Goal: Task Accomplishment & Management: Complete application form

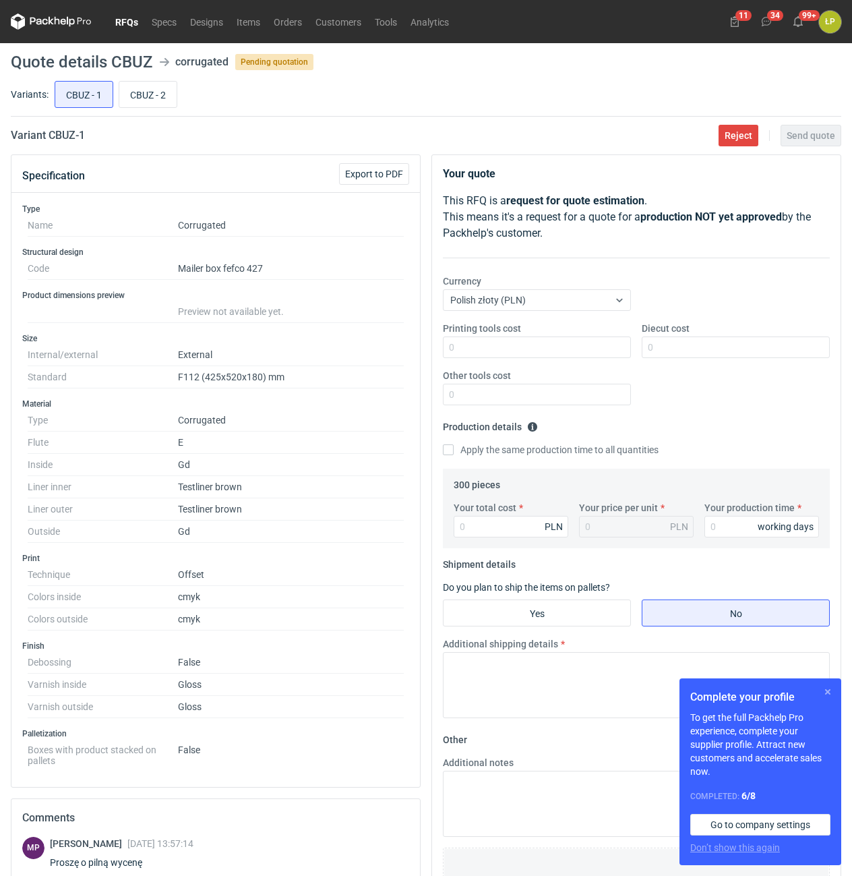
click at [827, 696] on button "button" at bounding box center [828, 691] width 16 height 16
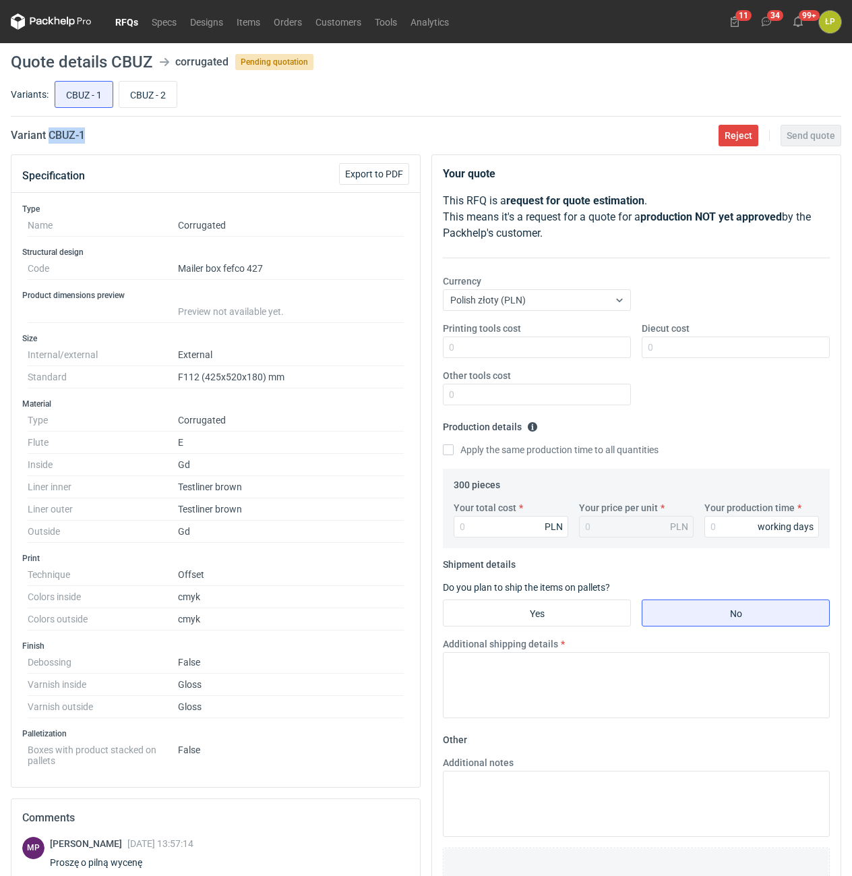
click at [51, 140] on div "Variant CBUZ - 1 Reject Send quote" at bounding box center [426, 135] width 830 height 16
copy h2 "CBUZ - 1"
drag, startPoint x: 561, startPoint y: 367, endPoint x: 557, endPoint y: 361, distance: 7.3
click at [561, 365] on div "Printing tools cost Diecut cost Other tools cost" at bounding box center [636, 369] width 398 height 94
click at [557, 359] on div "Printing tools cost Diecut cost Other tools cost" at bounding box center [636, 369] width 398 height 94
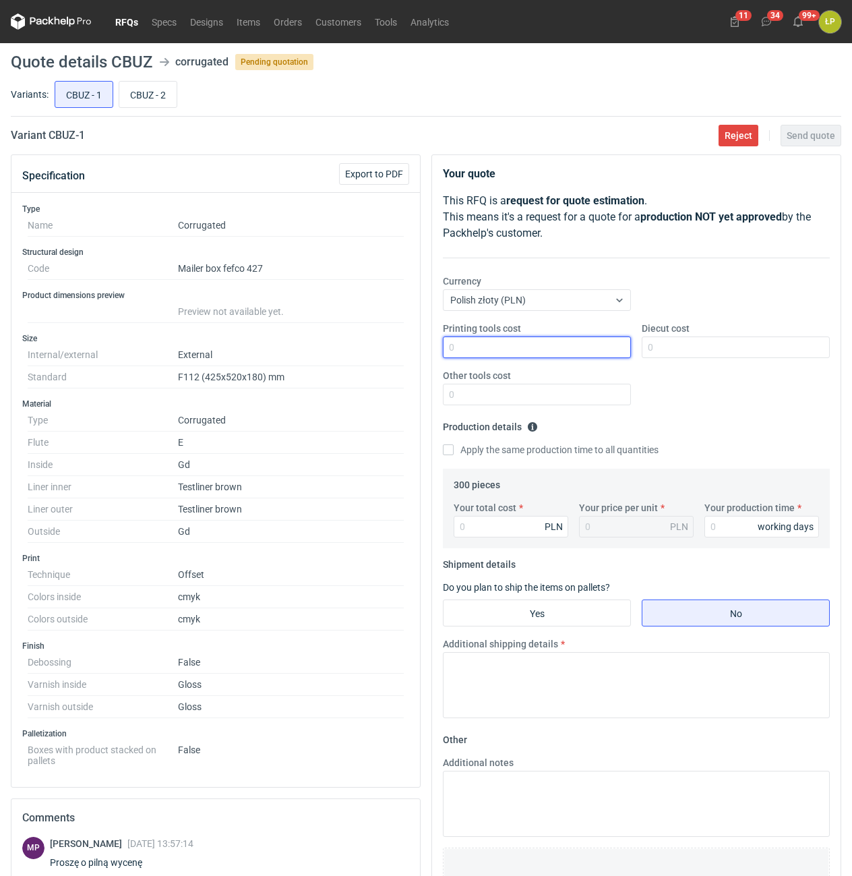
click at [558, 352] on input "Printing tools cost" at bounding box center [537, 347] width 188 height 22
type input "0"
click at [692, 355] on input "Diecut cost" at bounding box center [736, 347] width 188 height 22
click at [753, 350] on input "Diecut cost" at bounding box center [736, 347] width 188 height 22
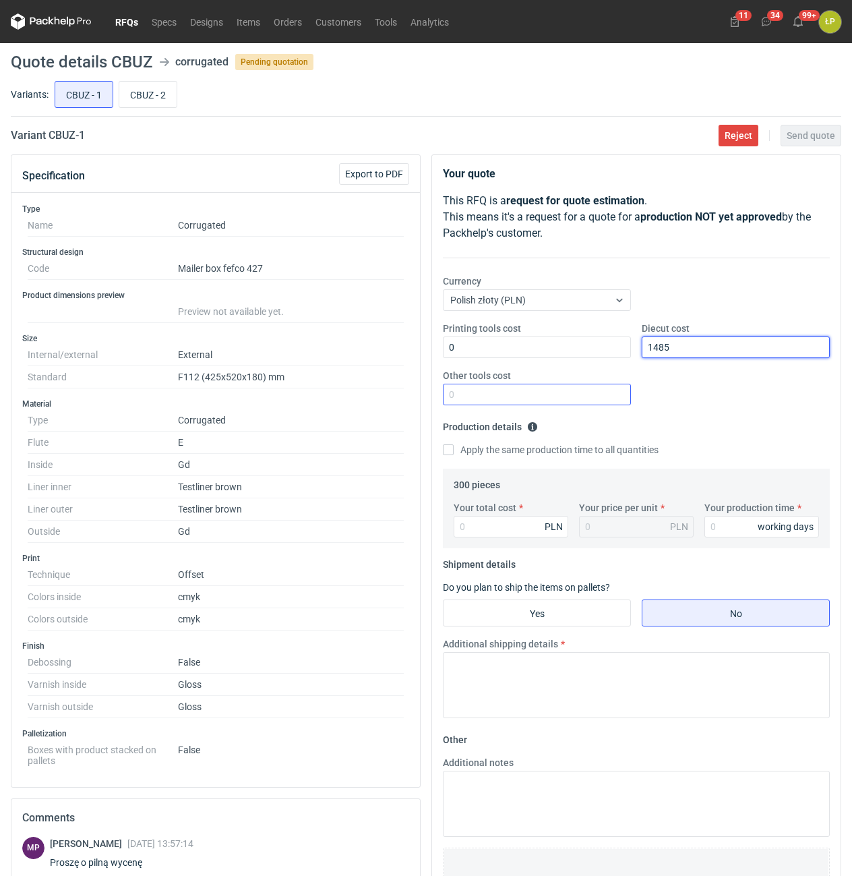
type input "1485"
click at [606, 399] on input "Other tools cost" at bounding box center [537, 395] width 188 height 22
type input "0"
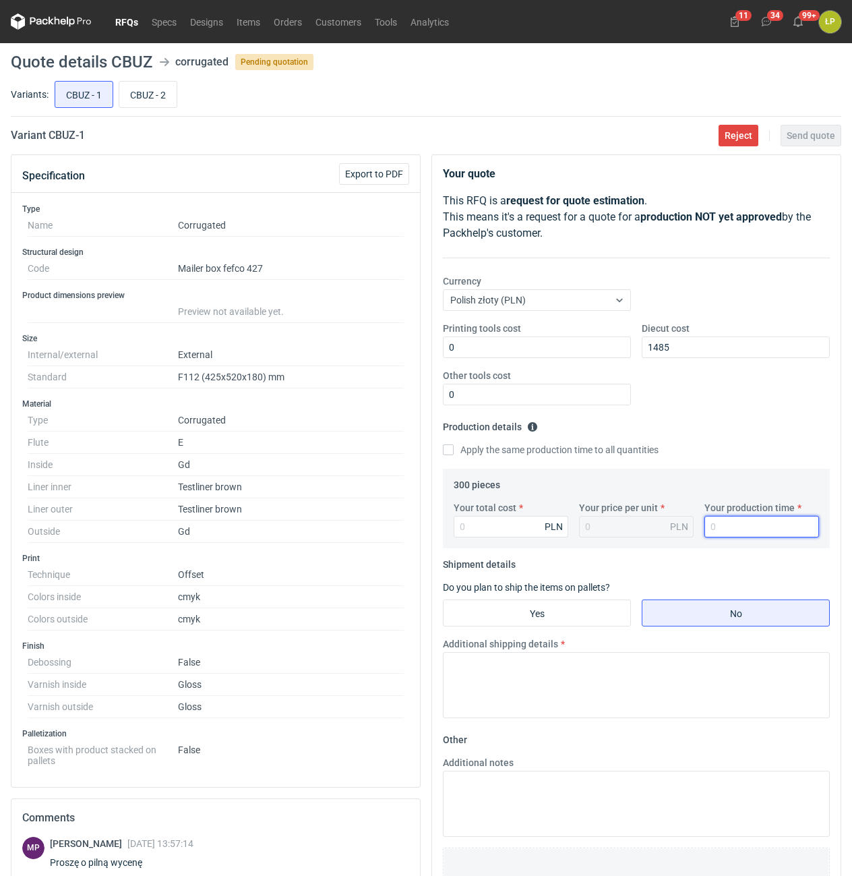
click at [721, 522] on input "Your production time" at bounding box center [761, 527] width 115 height 22
type input "15"
click at [525, 523] on input "Your total cost" at bounding box center [511, 527] width 115 height 22
click at [511, 530] on input "Your total cost" at bounding box center [511, 527] width 115 height 22
type input "11103"
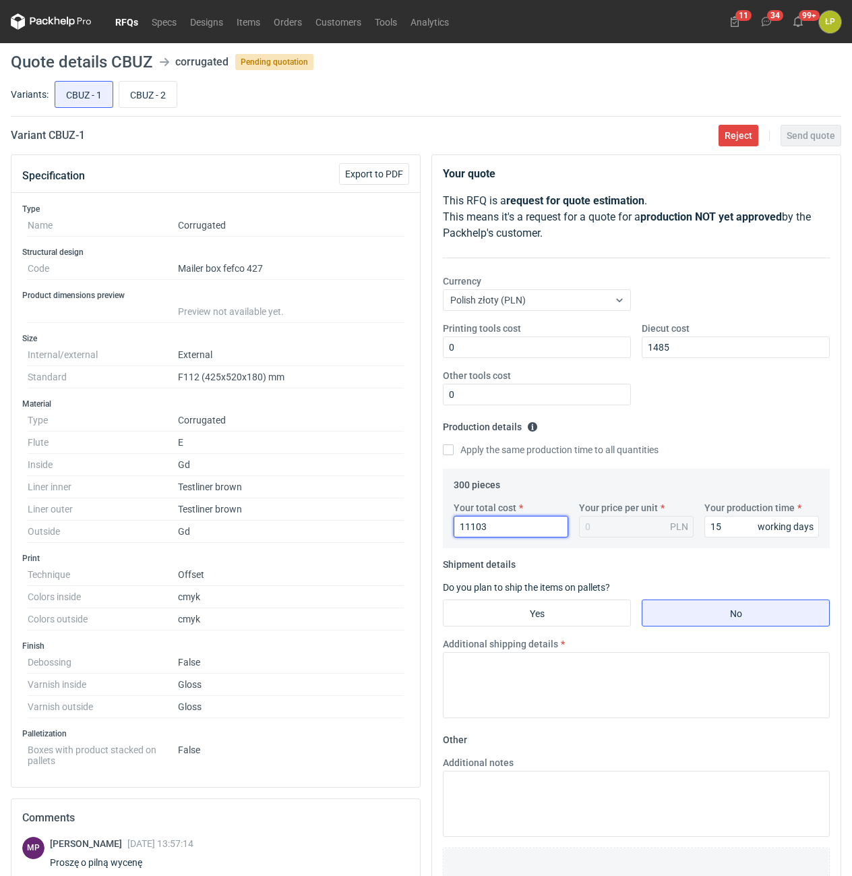
type input "37.01"
type input "11103"
click at [539, 609] on input "Yes" at bounding box center [536, 613] width 187 height 26
radio input "true"
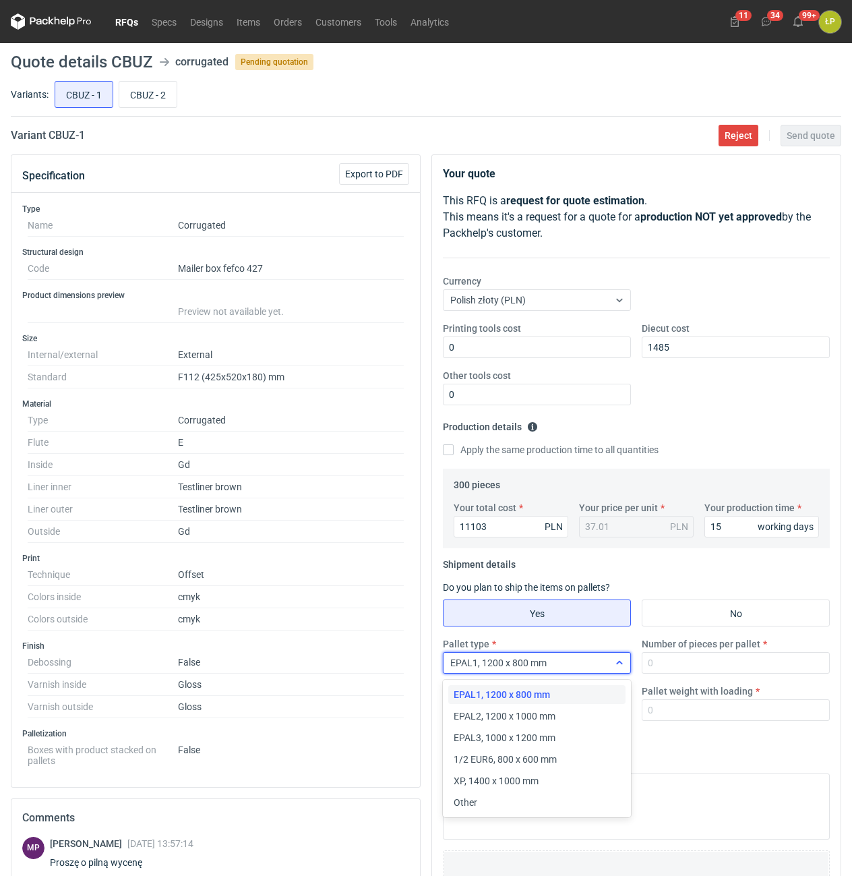
click at [594, 659] on div "EPAL1, 1200 x 800 mm" at bounding box center [525, 662] width 165 height 19
click at [532, 797] on div "Other" at bounding box center [537, 801] width 166 height 13
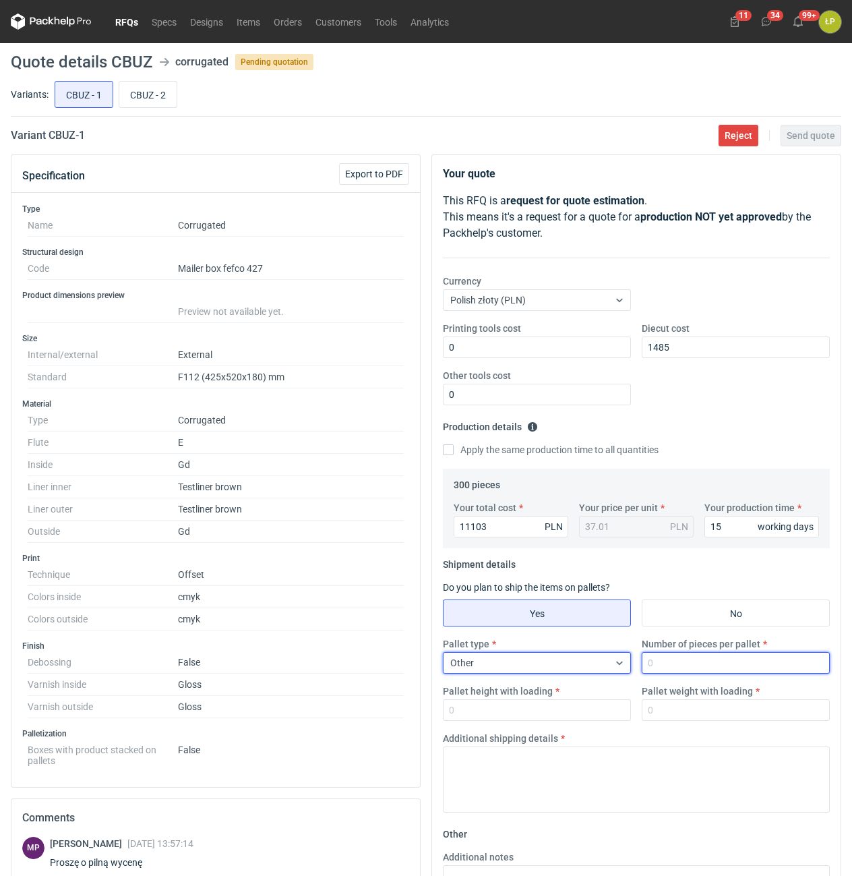
click at [680, 663] on input "Number of pieces per pallet" at bounding box center [736, 663] width 188 height 22
type input "300"
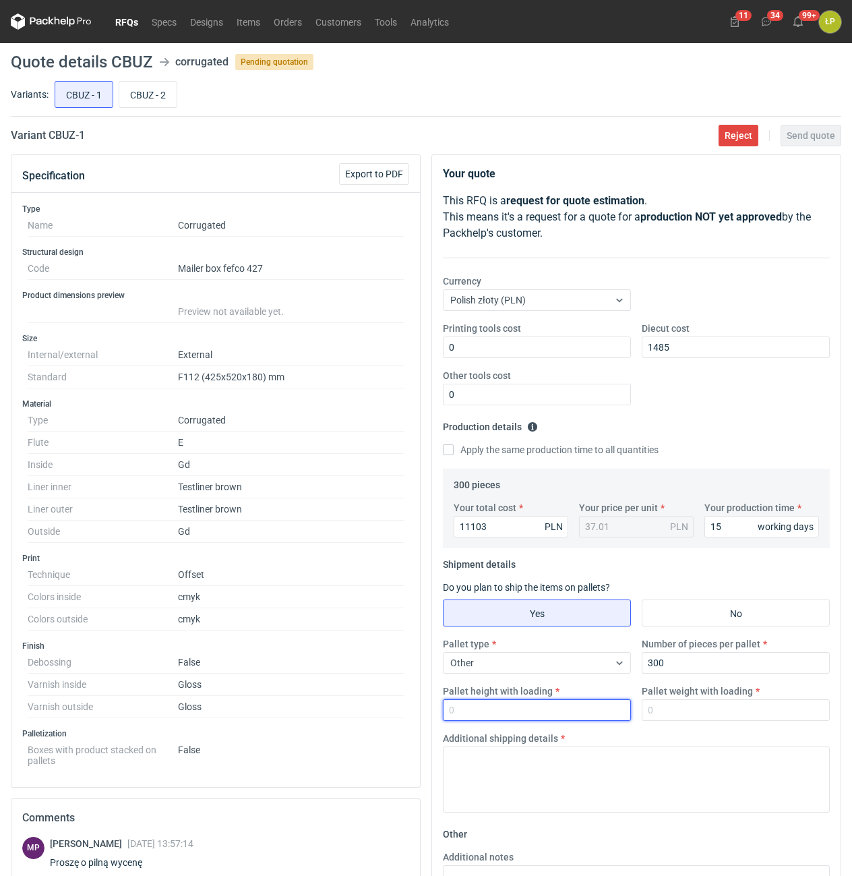
click at [592, 714] on input "Pallet height with loading" at bounding box center [537, 710] width 188 height 22
type input "1800"
click at [666, 711] on input "Pallet weight with loading" at bounding box center [736, 710] width 188 height 22
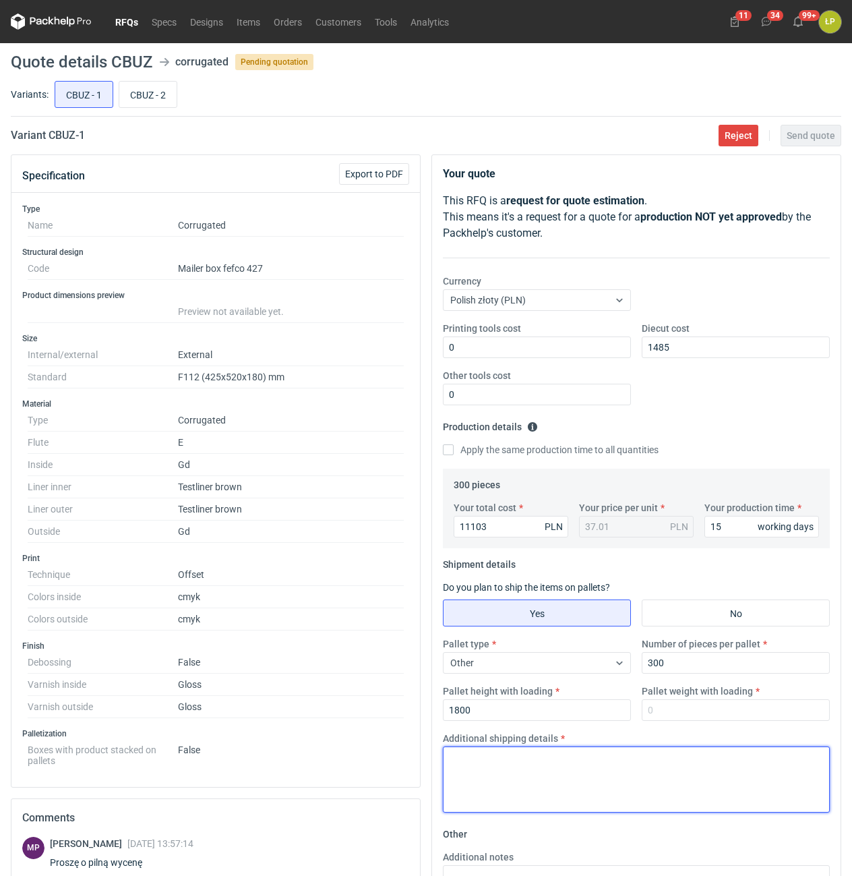
click at [653, 762] on textarea "Additional shipping details" at bounding box center [636, 779] width 387 height 66
click at [508, 756] on textarea "2x1200x1000" at bounding box center [636, 779] width 387 height 66
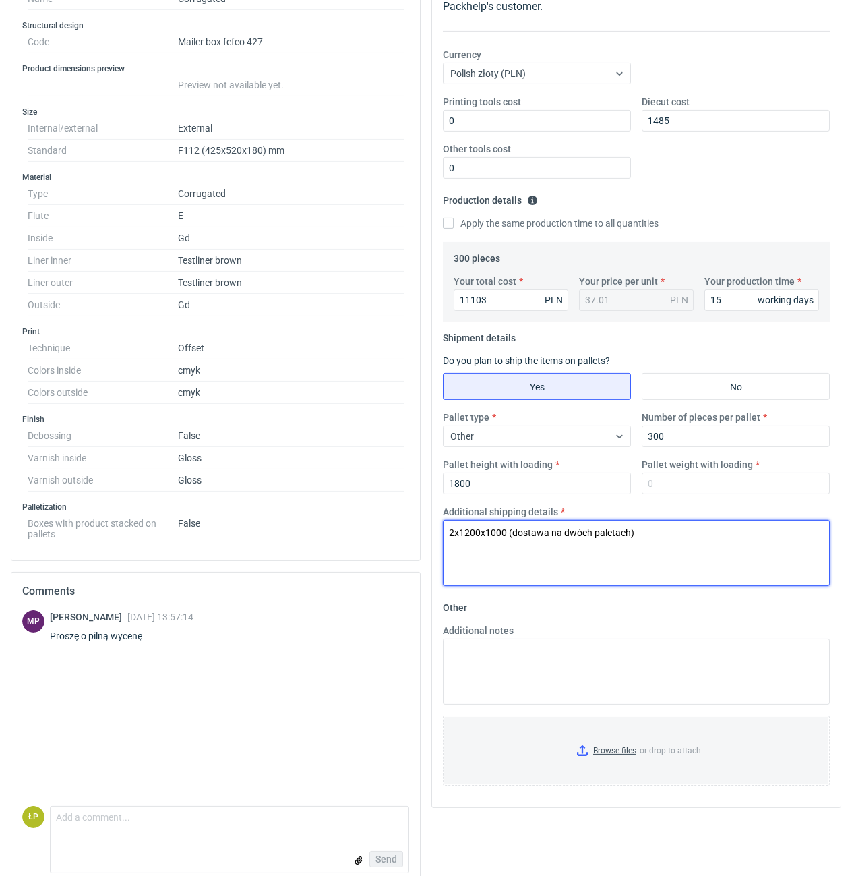
scroll to position [229, 0]
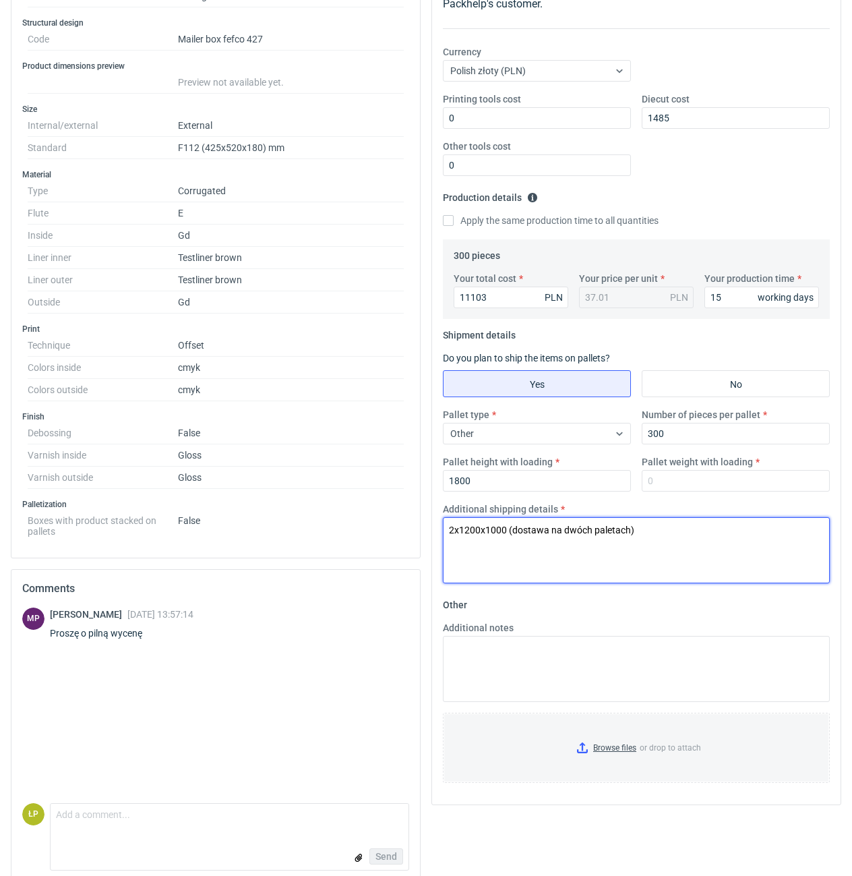
type textarea "2x1200x1000 (dostawa na dwóch paletach)"
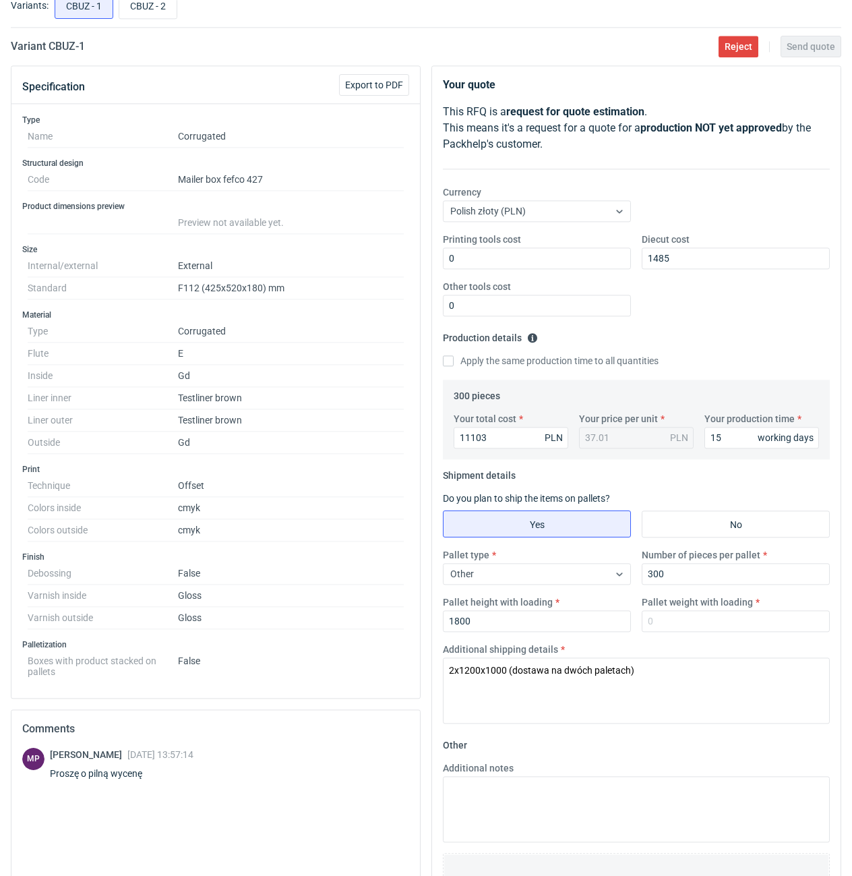
scroll to position [0, 0]
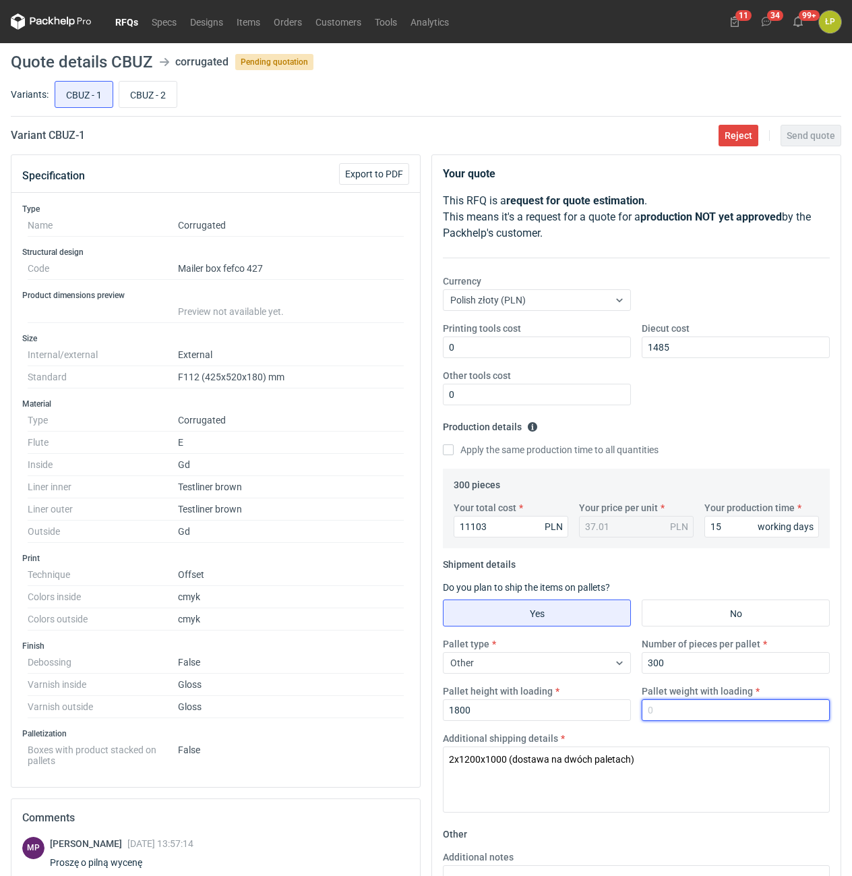
click at [698, 710] on input "Pallet weight with loading" at bounding box center [736, 710] width 188 height 22
type input "460"
click at [701, 734] on div "Additional shipping details 2x1200x1000 (dostawa na dwóch paletach)" at bounding box center [636, 771] width 398 height 81
click at [823, 140] on span "Send quote" at bounding box center [811, 135] width 49 height 9
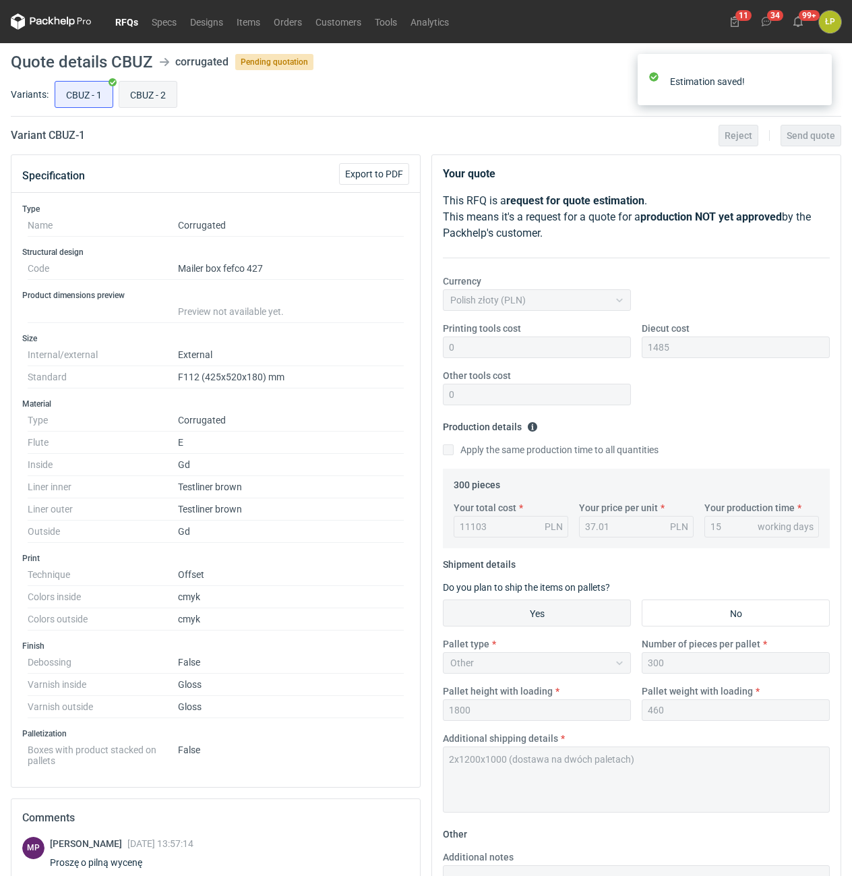
click at [137, 93] on input "CBUZ - 2" at bounding box center [147, 95] width 57 height 26
radio input "true"
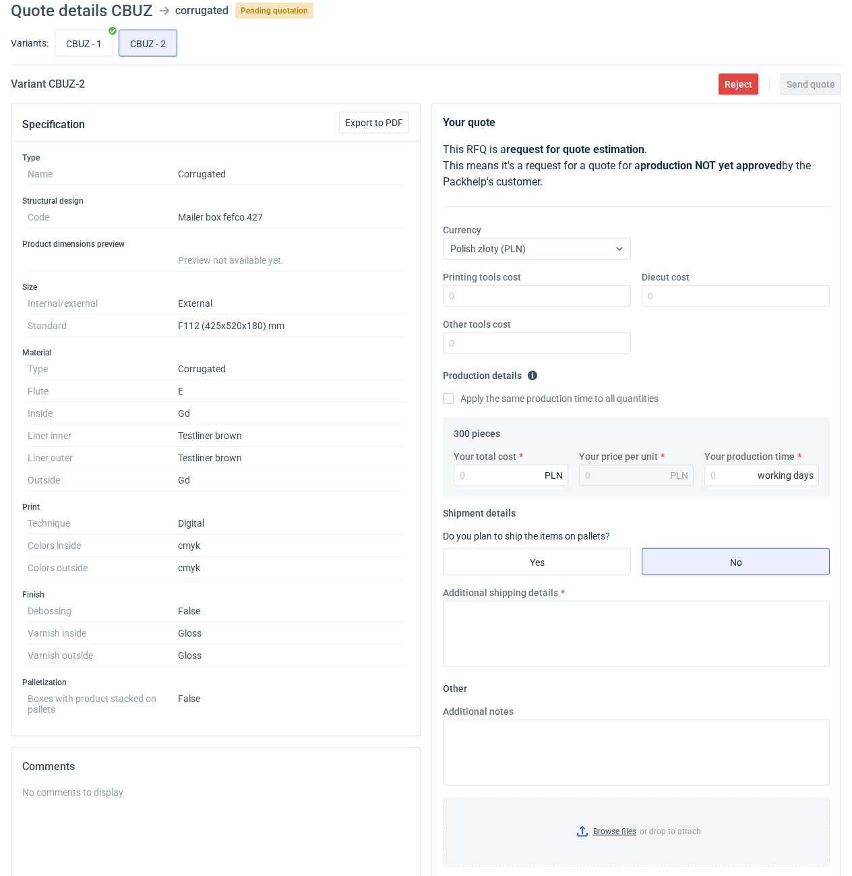
scroll to position [17, 0]
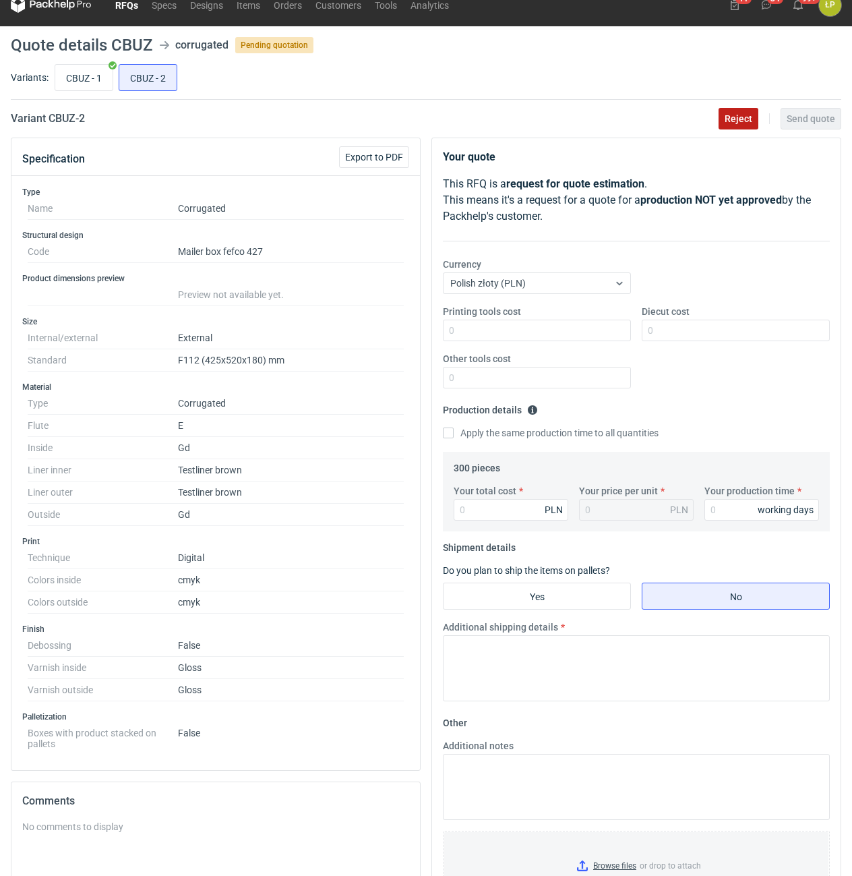
click at [729, 123] on span "Reject" at bounding box center [739, 118] width 28 height 9
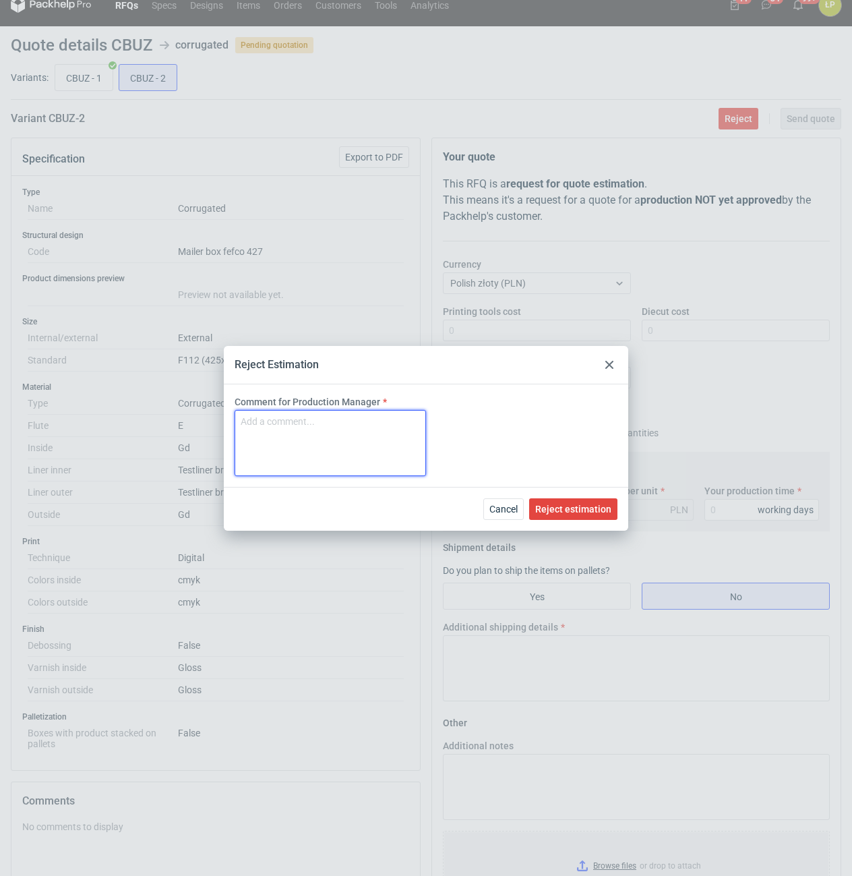
click at [388, 432] on textarea "Comment for Production Manager" at bounding box center [330, 443] width 191 height 66
type textarea "wyjdzie drożej niż offset."
click at [559, 509] on span "Reject estimation" at bounding box center [573, 508] width 76 height 9
